Goal: Task Accomplishment & Management: Complete application form

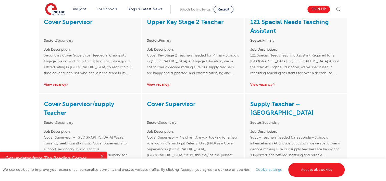
scroll to position [139, 0]
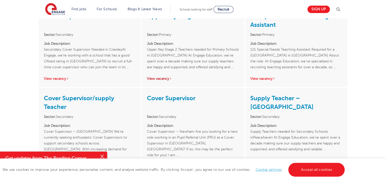
click at [164, 79] on link "View vacancy" at bounding box center [159, 79] width 25 height 4
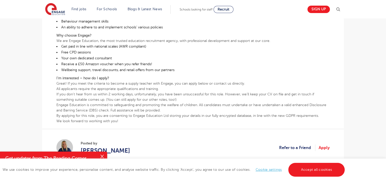
scroll to position [194, 0]
